Goal: Communication & Community: Answer question/provide support

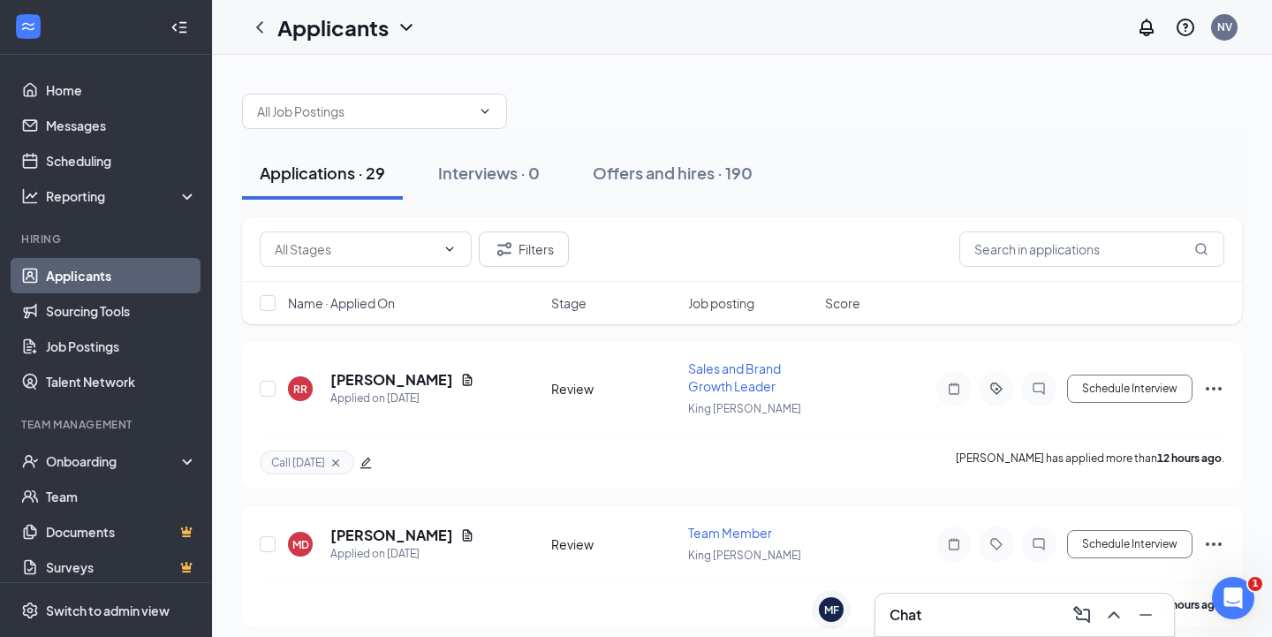
click at [926, 602] on div "Chat" at bounding box center [1024, 615] width 270 height 28
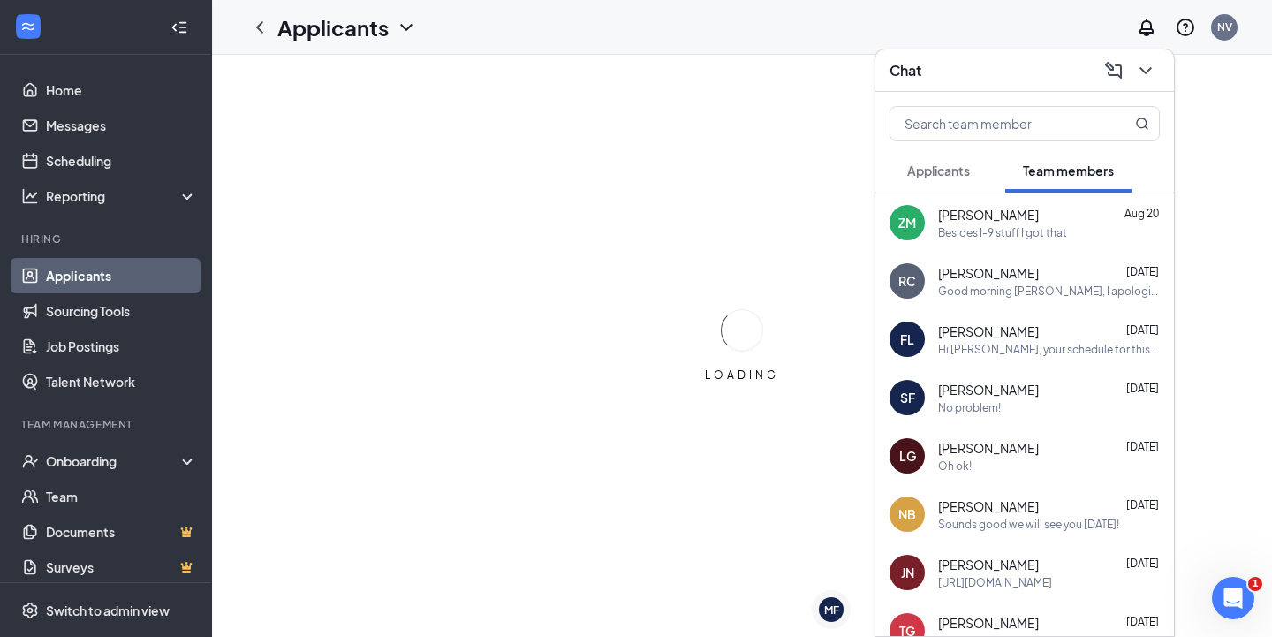
click at [954, 184] on button "Applicants" at bounding box center [938, 170] width 98 height 44
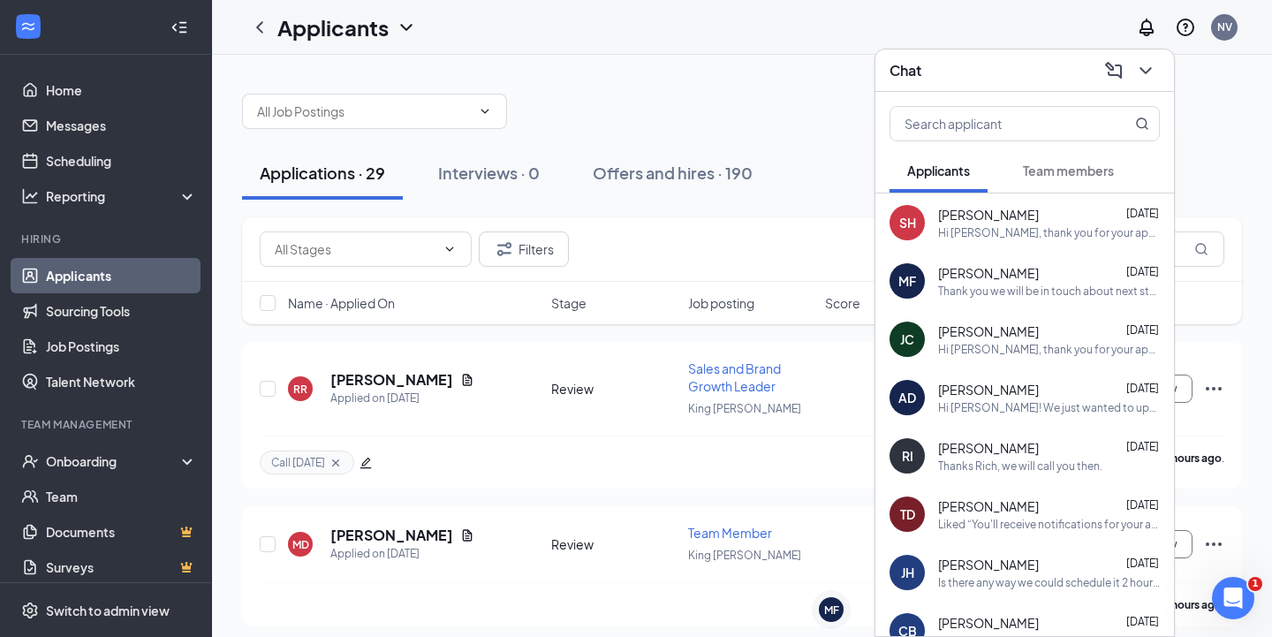
click at [1154, 66] on icon "ChevronDown" at bounding box center [1145, 70] width 21 height 21
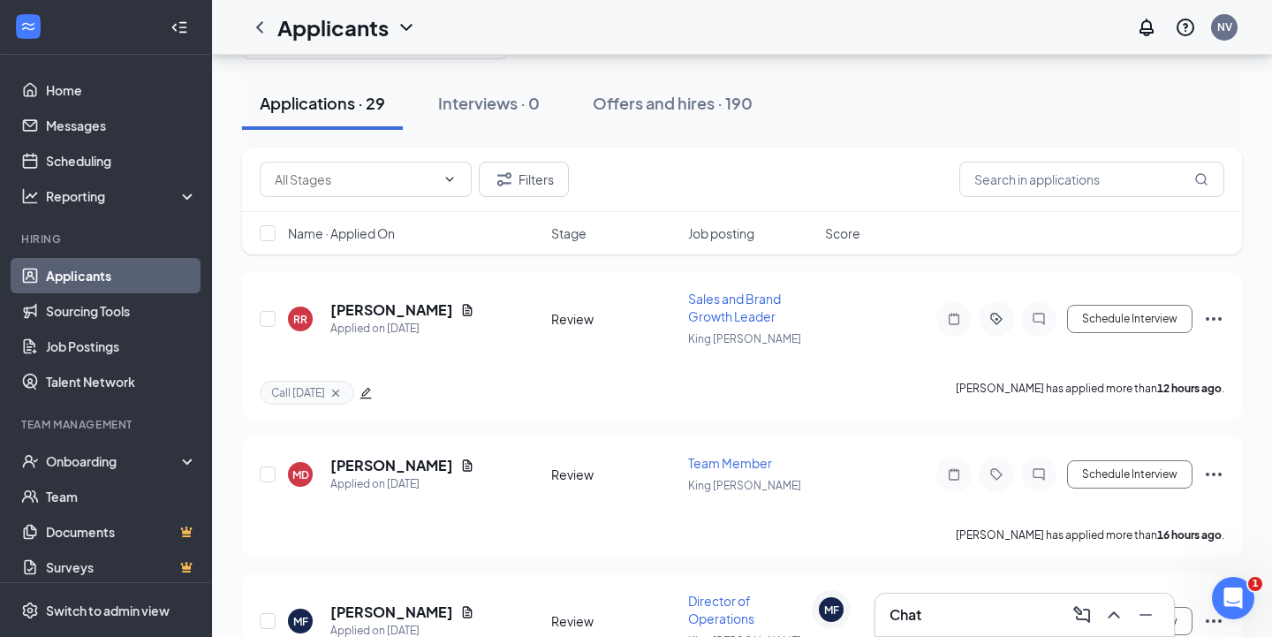
scroll to position [64, 0]
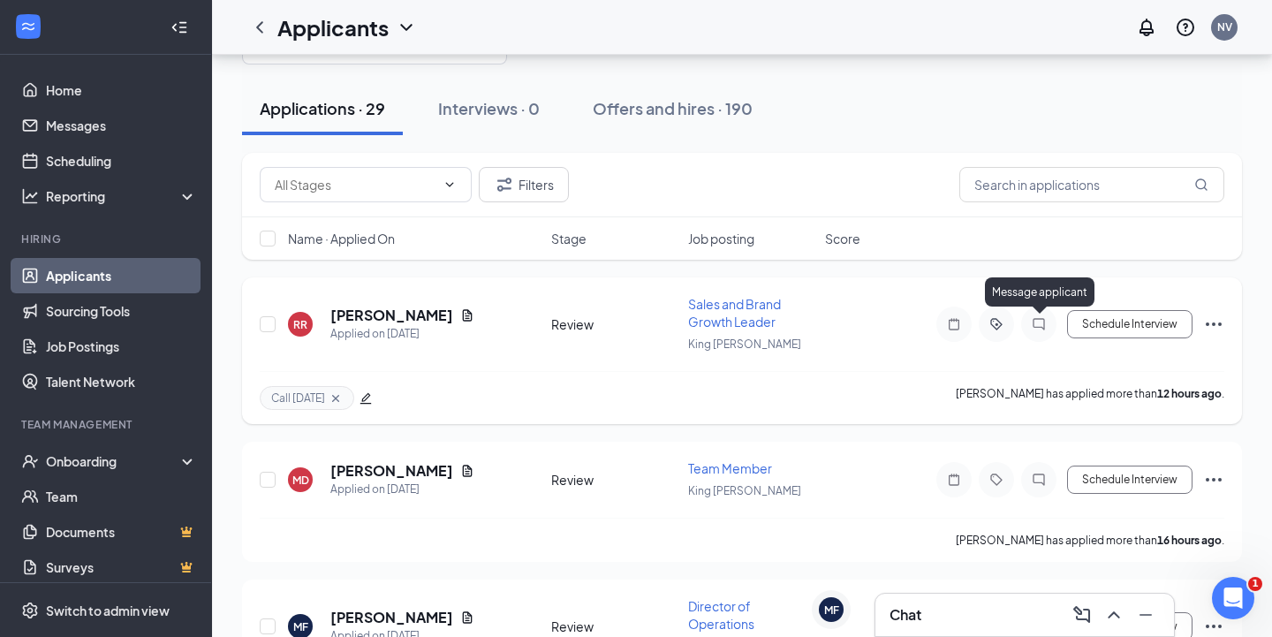
click at [1038, 328] on icon "ChatInactive" at bounding box center [1038, 323] width 11 height 11
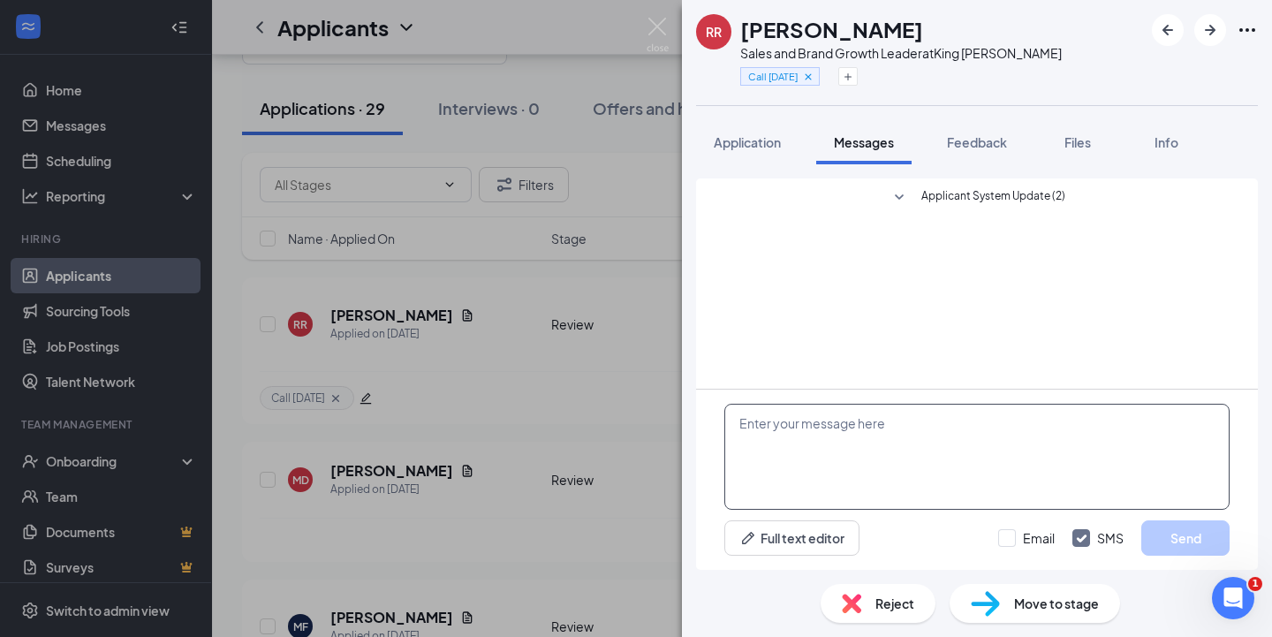
click at [834, 453] on textarea at bounding box center [976, 457] width 505 height 106
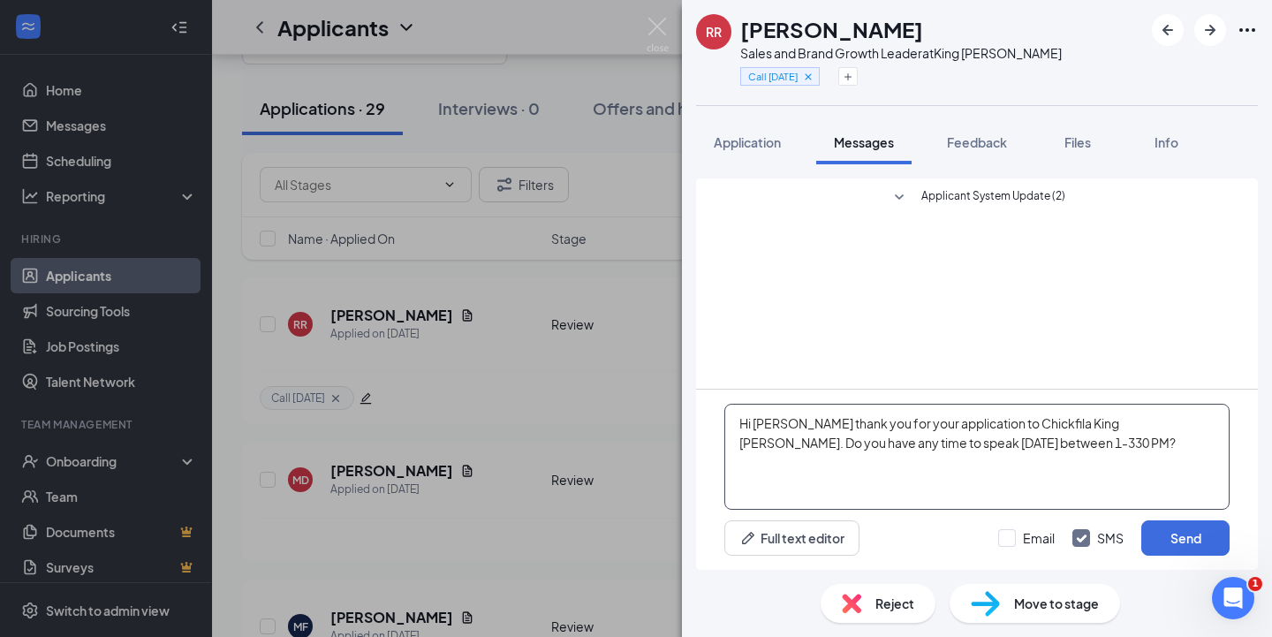
click at [1131, 428] on textarea "Hi [PERSON_NAME] thank you for your application to Chickfila King [PERSON_NAME]…" at bounding box center [976, 457] width 505 height 106
type textarea "Hi [PERSON_NAME] thank you for your application to Chickfila King [PERSON_NAME]…"
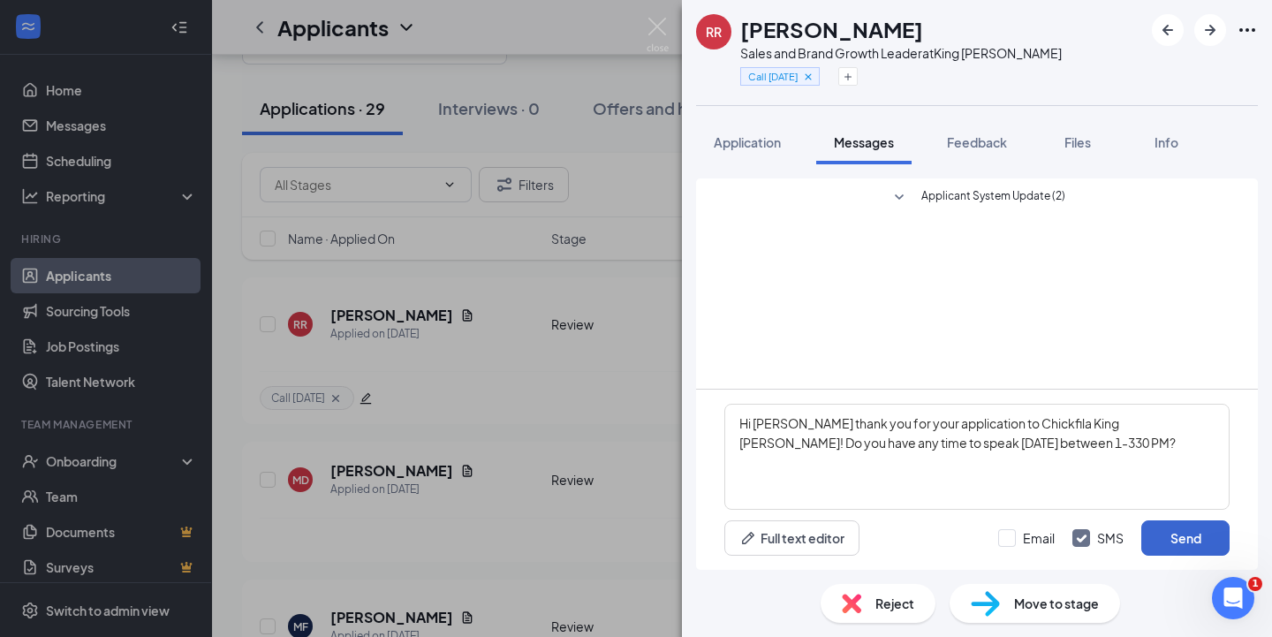
click at [1176, 527] on button "Send" at bounding box center [1185, 537] width 88 height 35
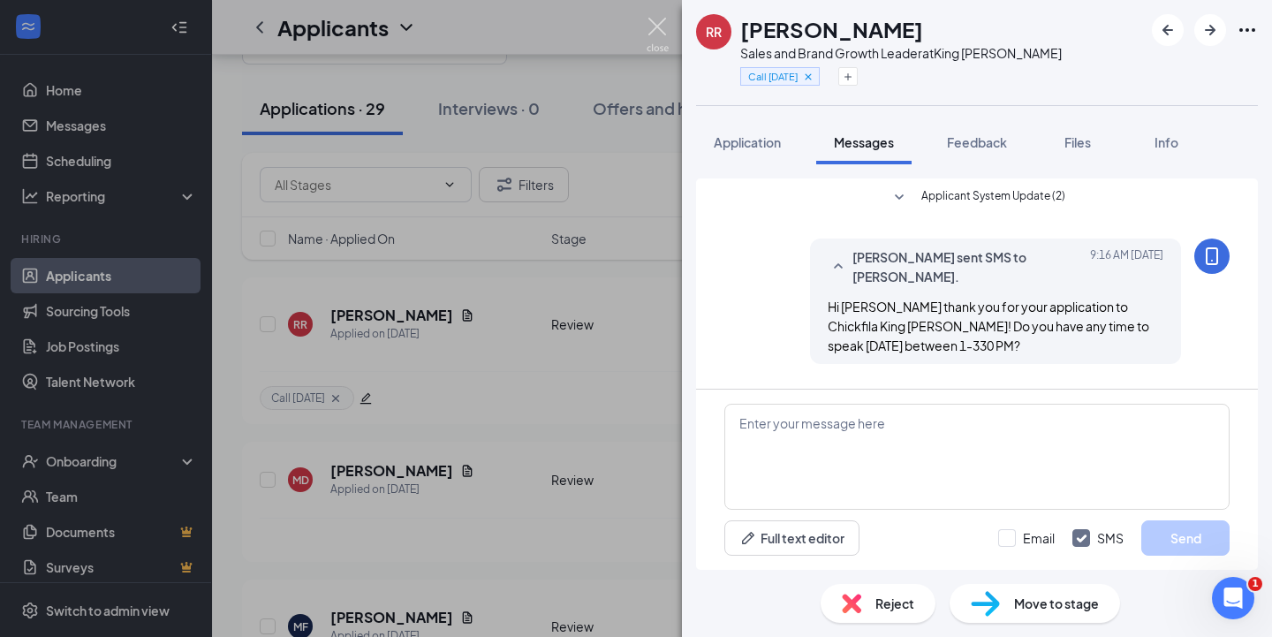
click at [657, 30] on img at bounding box center [658, 35] width 22 height 34
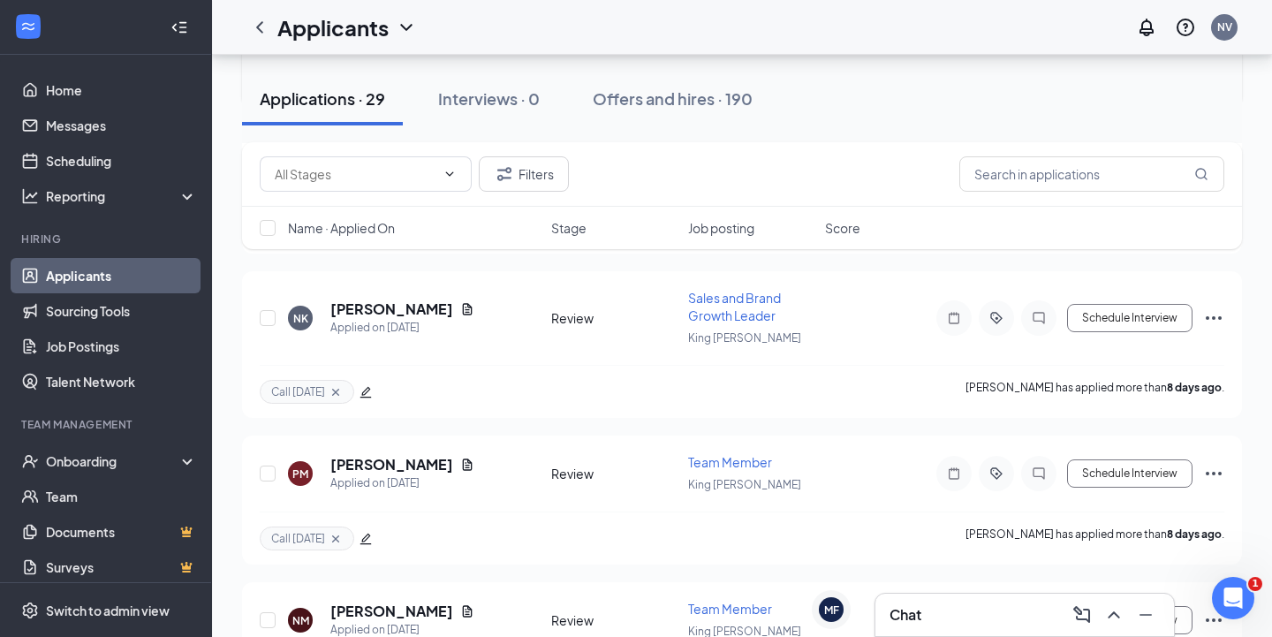
scroll to position [1691, 0]
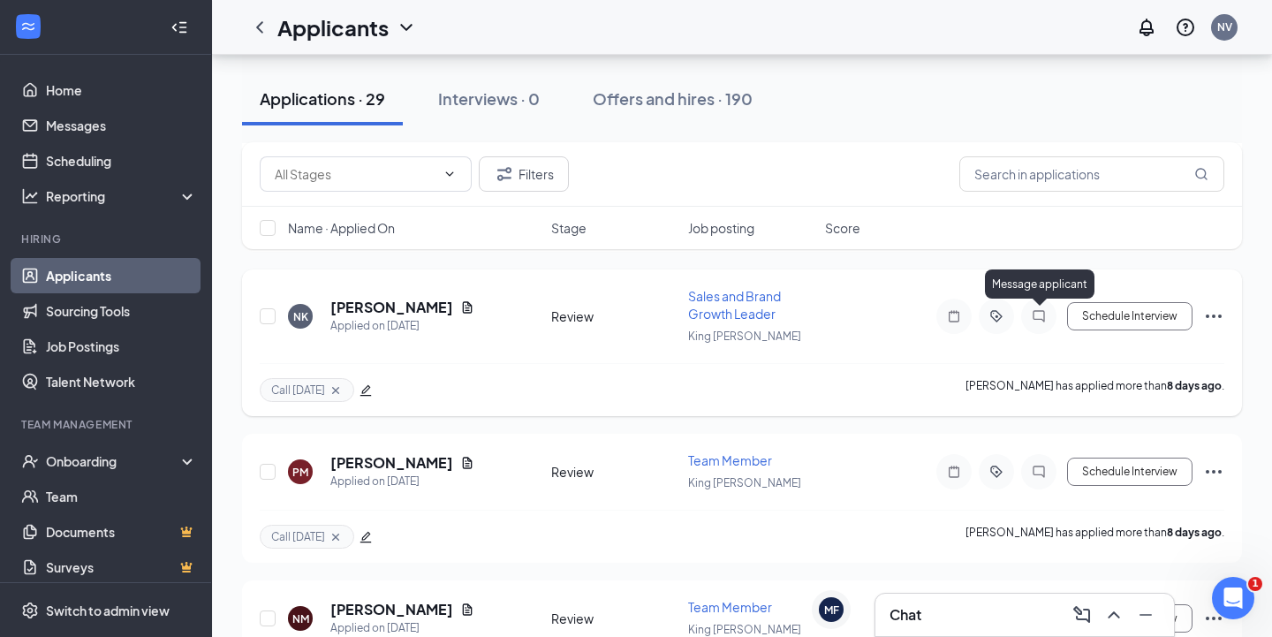
click at [1038, 315] on icon "ChatInactive" at bounding box center [1038, 316] width 21 height 14
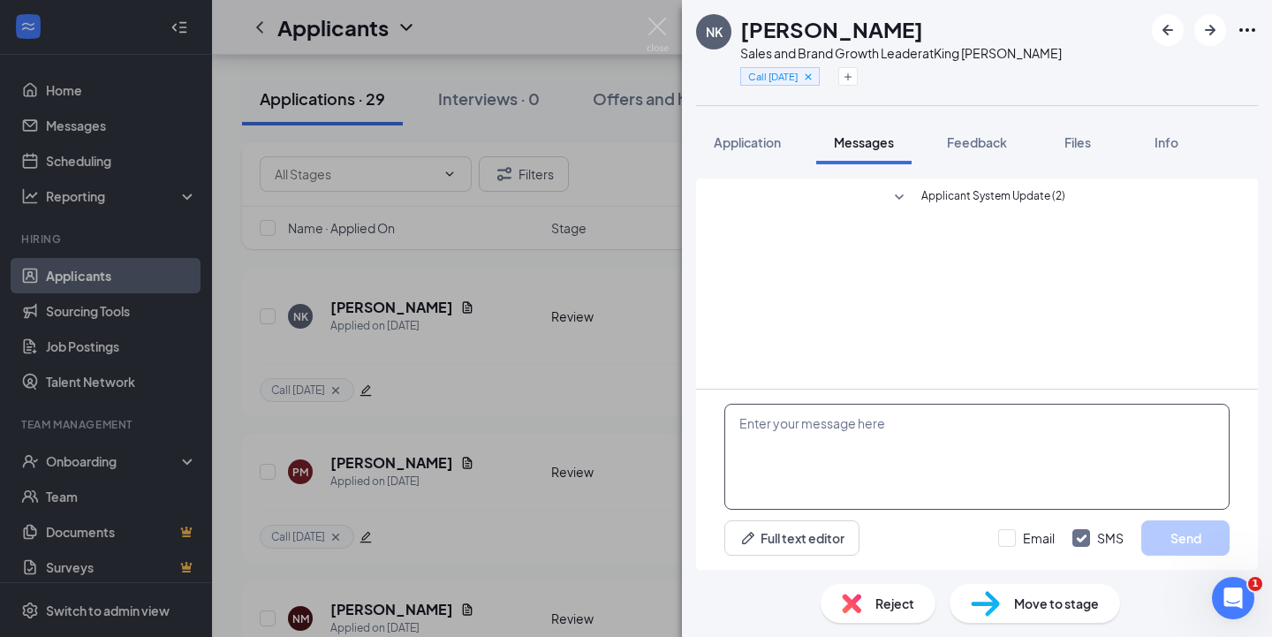
click at [851, 452] on textarea at bounding box center [976, 457] width 505 height 106
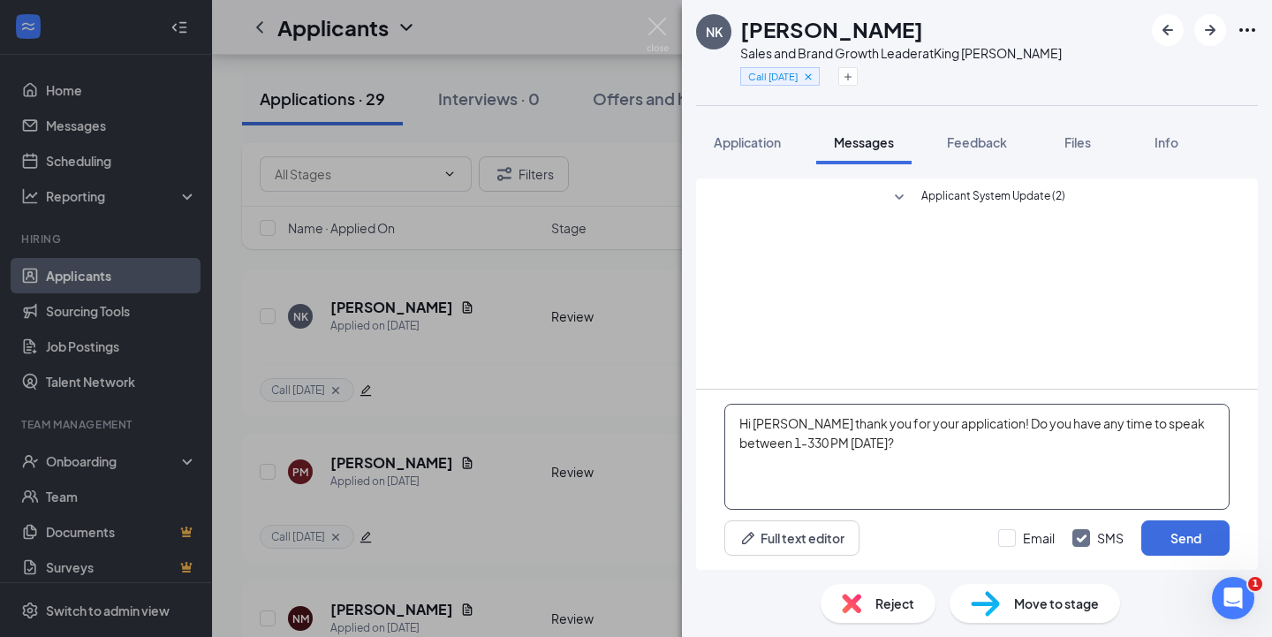
click at [747, 442] on textarea "Hi [PERSON_NAME] thank you for your application! Do you have any time to speak …" at bounding box center [976, 457] width 505 height 106
click at [751, 440] on textarea "Hi [PERSON_NAME] thank you for your application! Do you have any time to speak …" at bounding box center [976, 457] width 505 height 106
click at [777, 444] on textarea "Hi [PERSON_NAME] thank you for your application! Do you have any time to speak …" at bounding box center [976, 457] width 505 height 106
type textarea "Hi [PERSON_NAME] thank you for your application! Do you have any time to speak …"
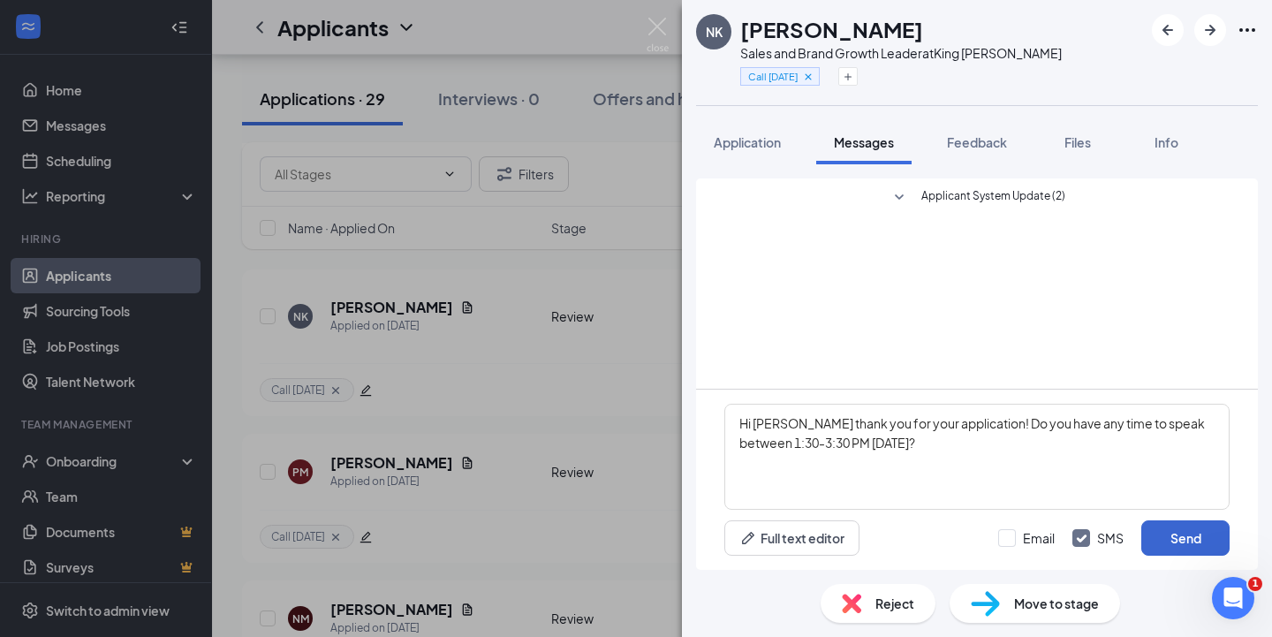
click at [1211, 546] on button "Send" at bounding box center [1185, 537] width 88 height 35
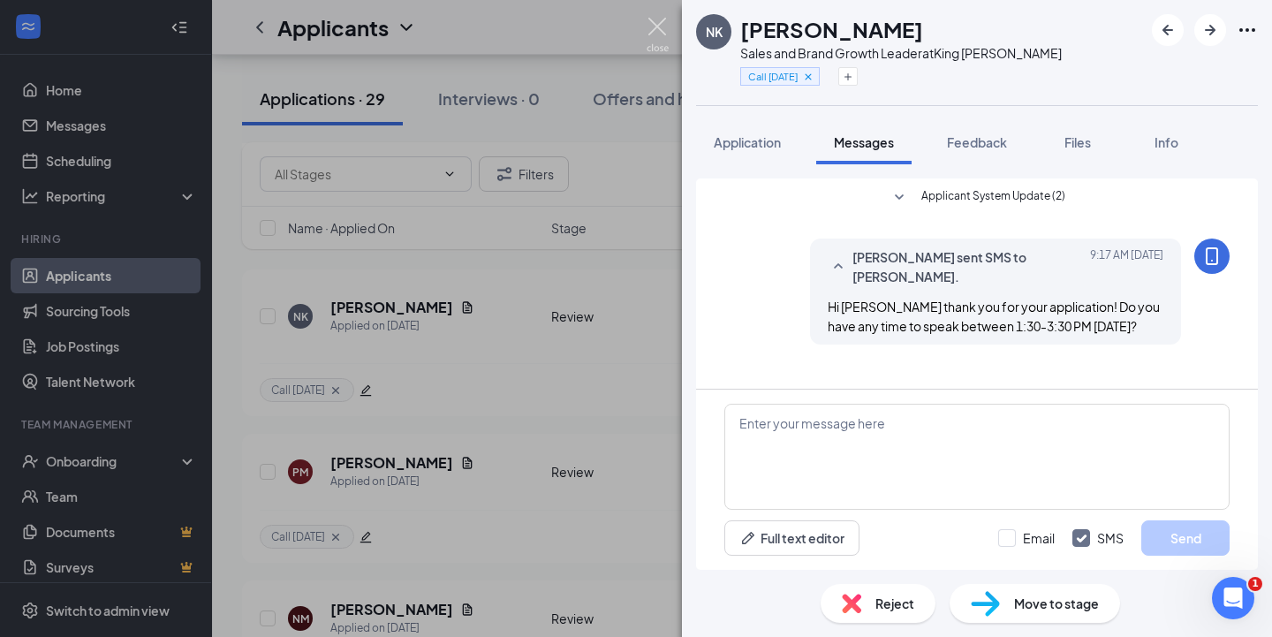
click at [647, 31] on img at bounding box center [658, 35] width 22 height 34
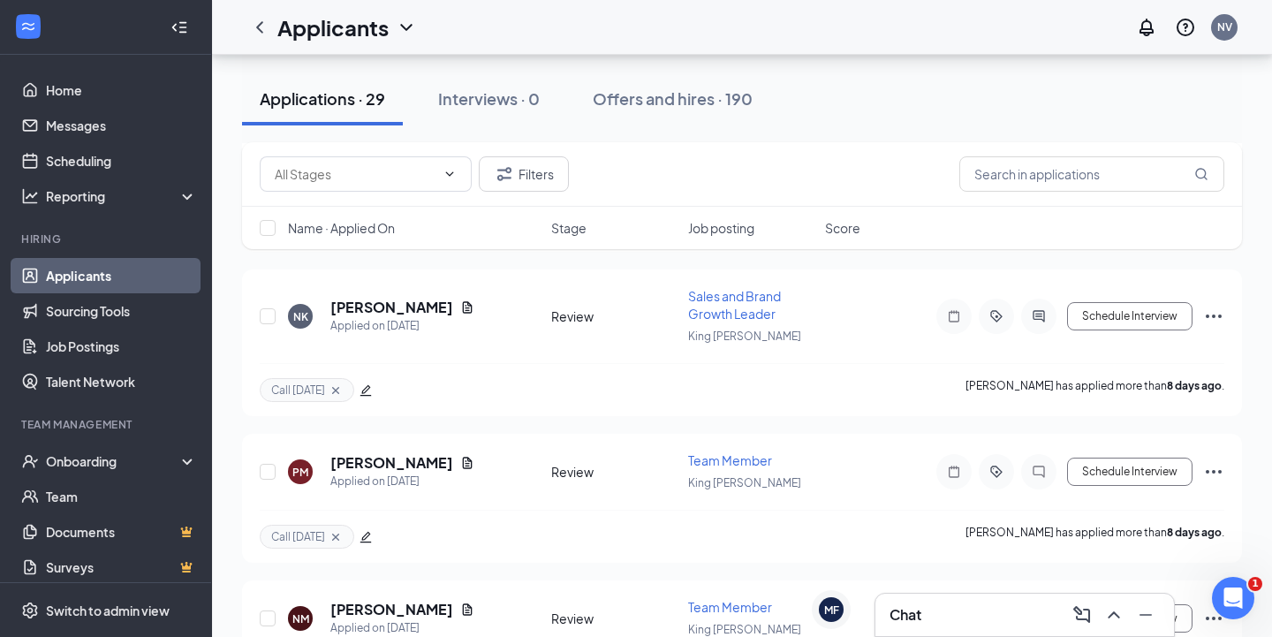
click at [931, 632] on div "Chat" at bounding box center [1024, 615] width 299 height 42
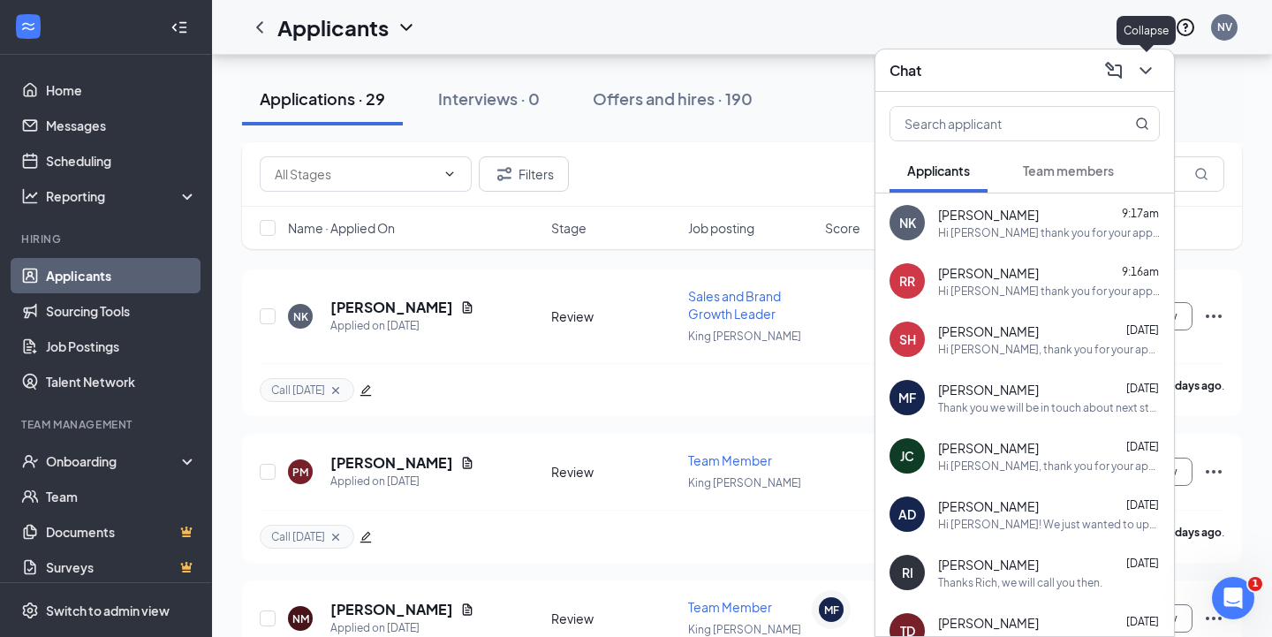
click at [1147, 64] on icon "ChevronDown" at bounding box center [1145, 70] width 21 height 21
